Goal: Task Accomplishment & Management: Manage account settings

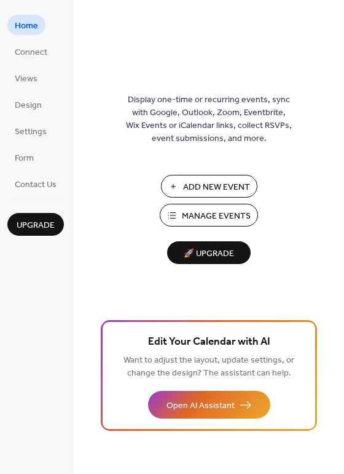
click at [229, 216] on span "Manage Events" at bounding box center [216, 216] width 69 height 13
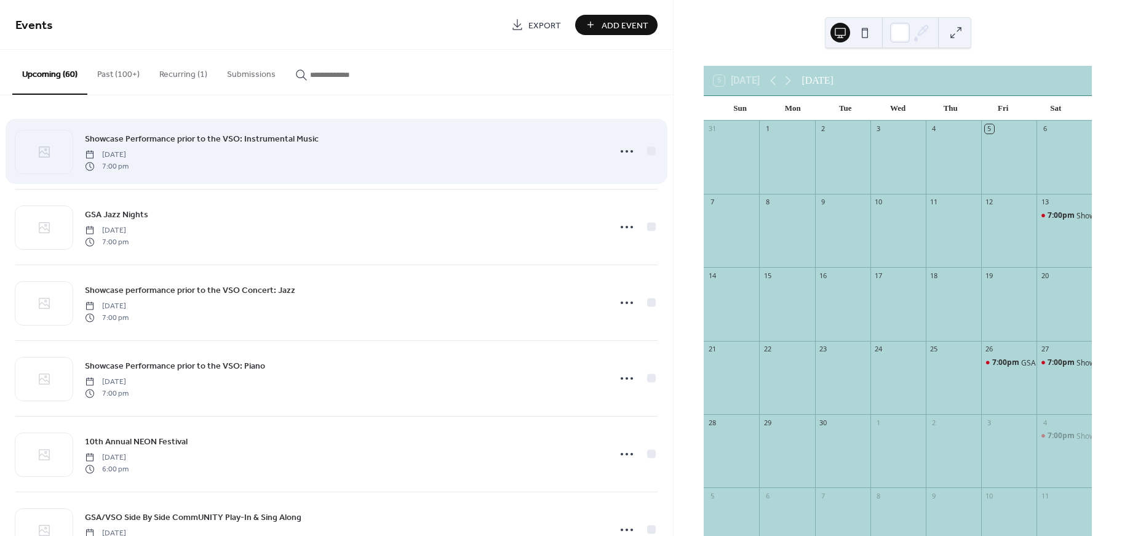
scroll to position [1, 0]
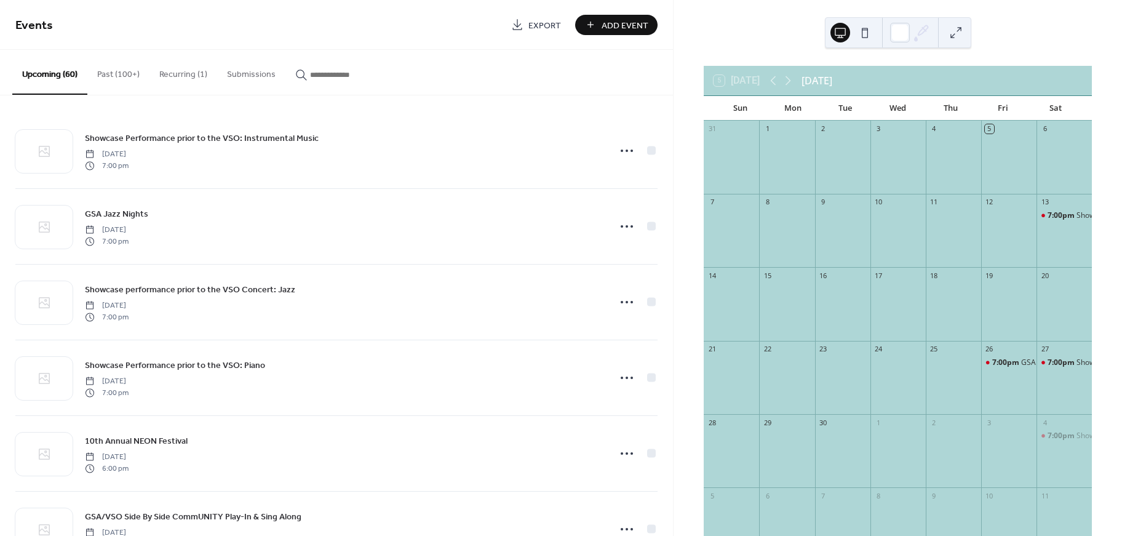
click at [336, 74] on input "button" at bounding box center [347, 74] width 74 height 13
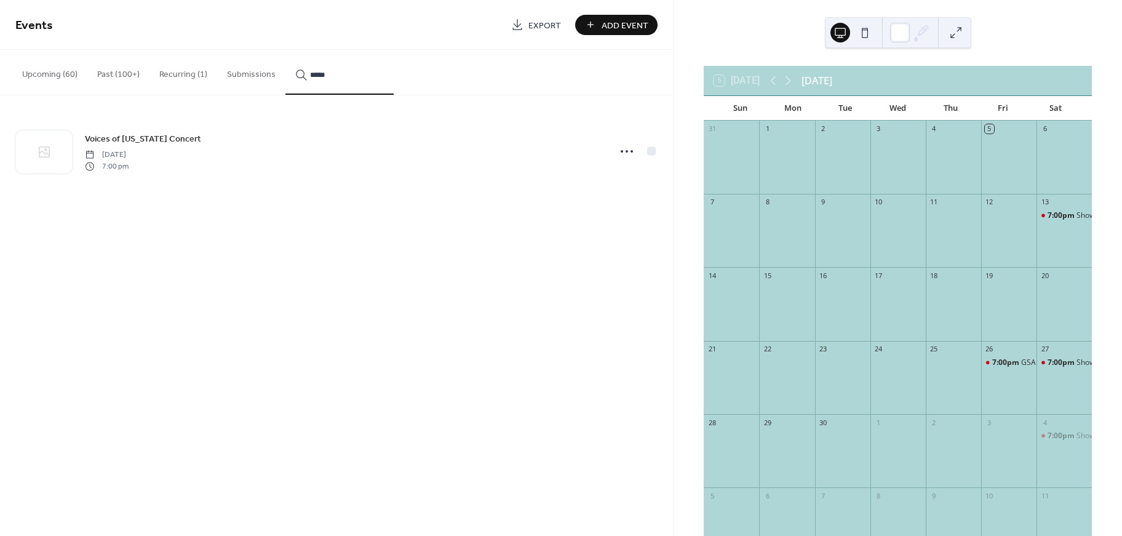
type input "*****"
click at [127, 149] on span "Wednesday, March 18, 2026" at bounding box center [107, 154] width 44 height 11
click at [129, 143] on span "Voices of Virginia Concert" at bounding box center [143, 139] width 116 height 13
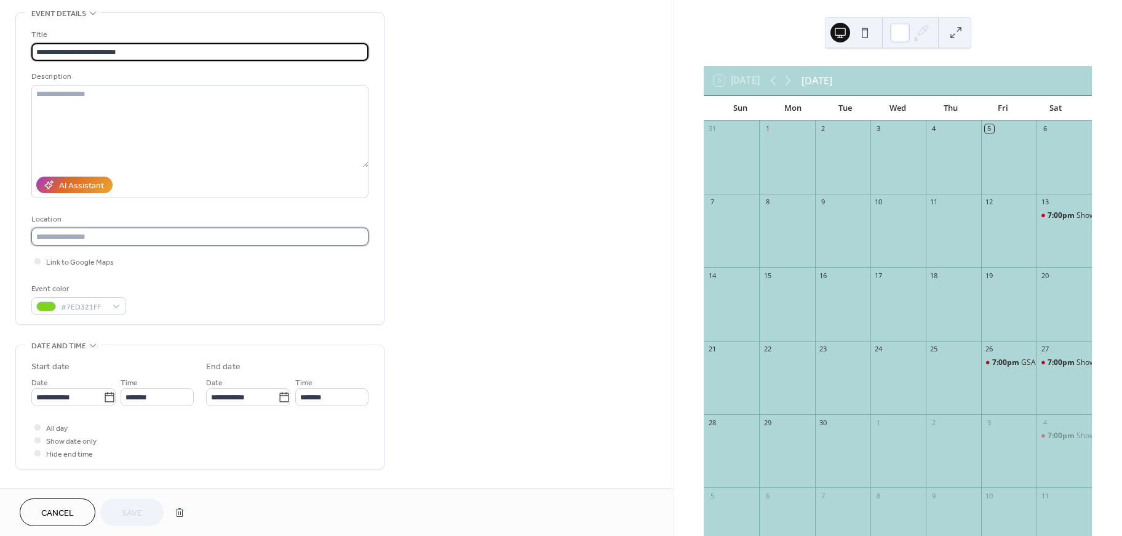
click at [89, 241] on input "text" at bounding box center [199, 237] width 337 height 18
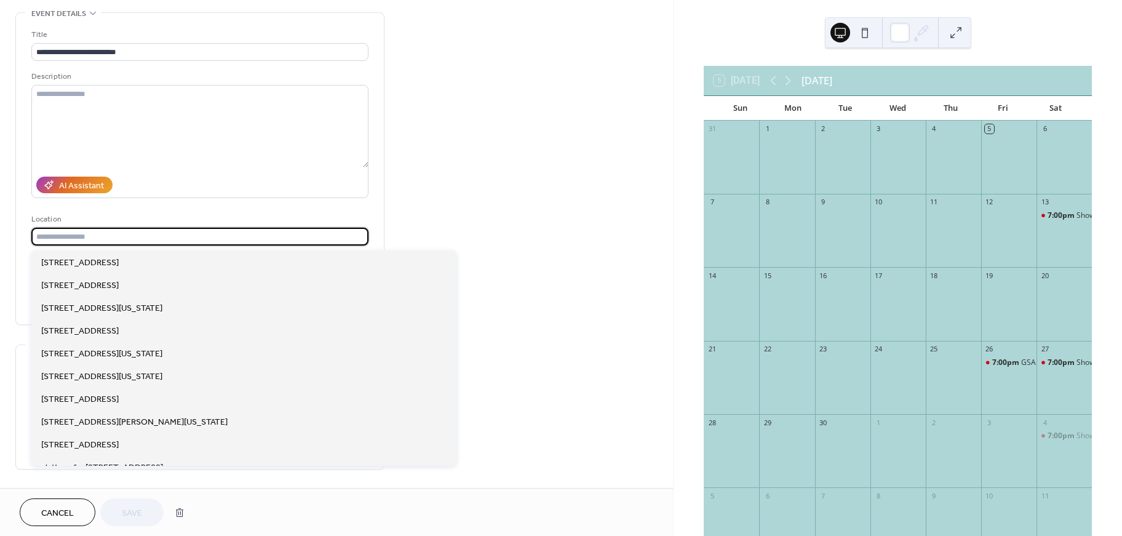
scroll to position [57, 0]
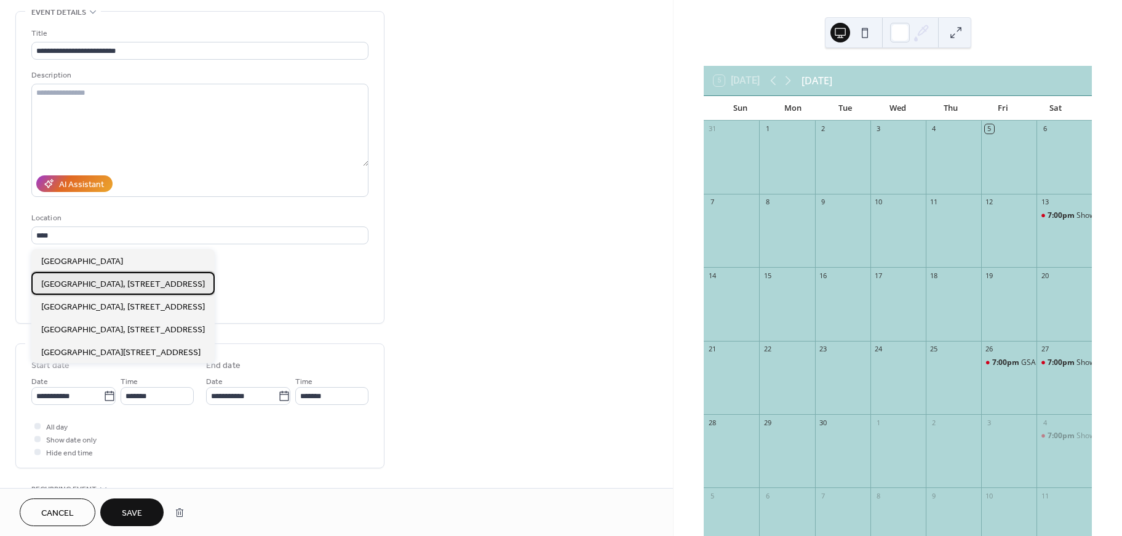
click at [97, 280] on span "ODU University Theatre, 4600 Hampton Blvd, Norfolk" at bounding box center [123, 284] width 164 height 13
type input "**********"
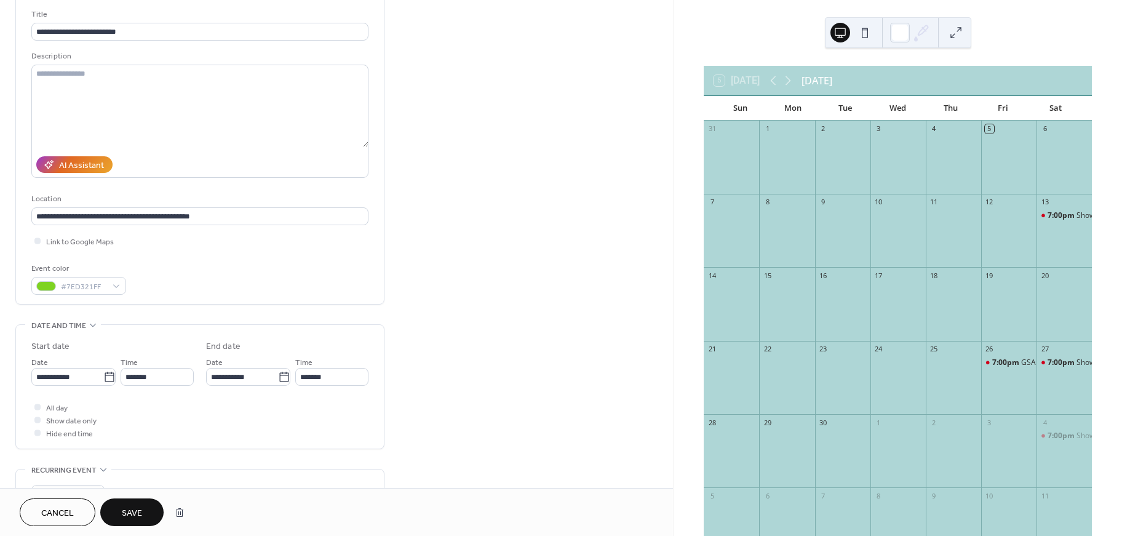
scroll to position [93, 0]
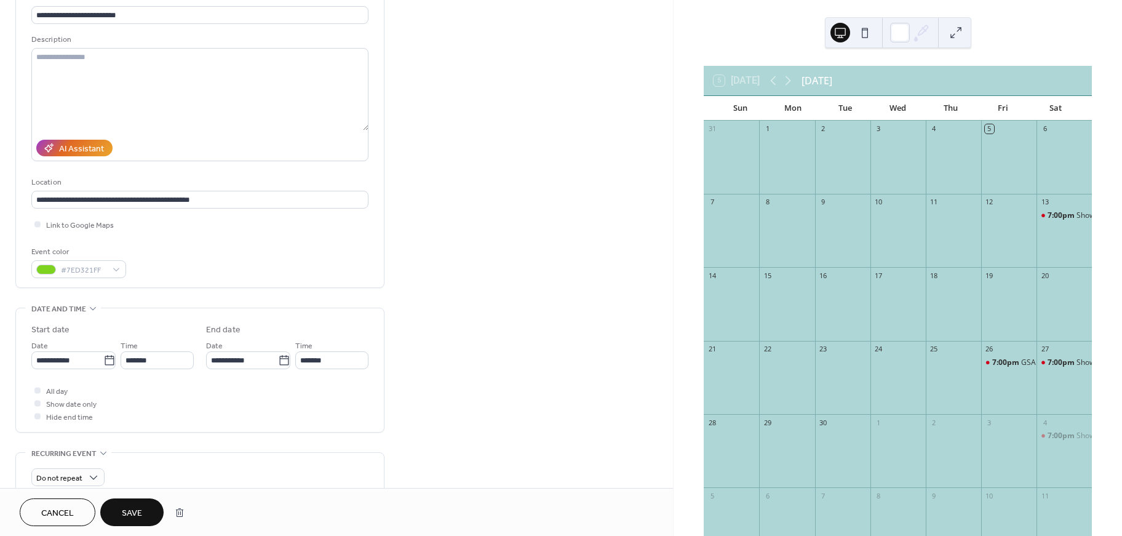
click at [138, 511] on span "Save" at bounding box center [132, 513] width 20 height 13
